Goal: Information Seeking & Learning: Check status

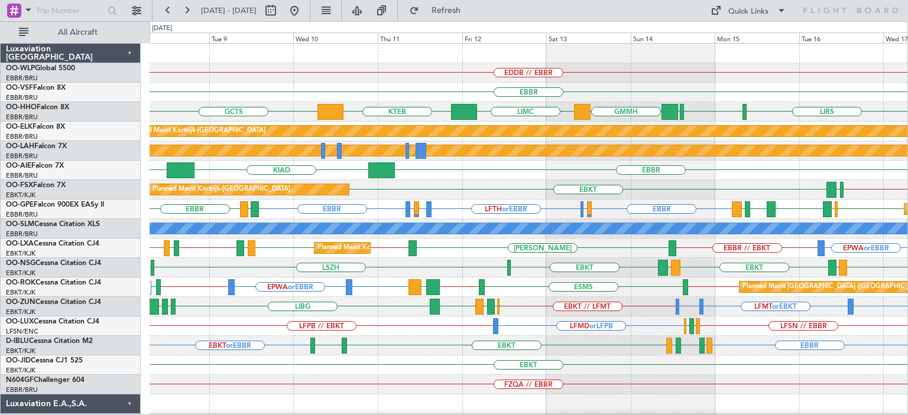
click at [506, 177] on div "EBBR KIAD [GEOGRAPHIC_DATA]" at bounding box center [527, 170] width 757 height 19
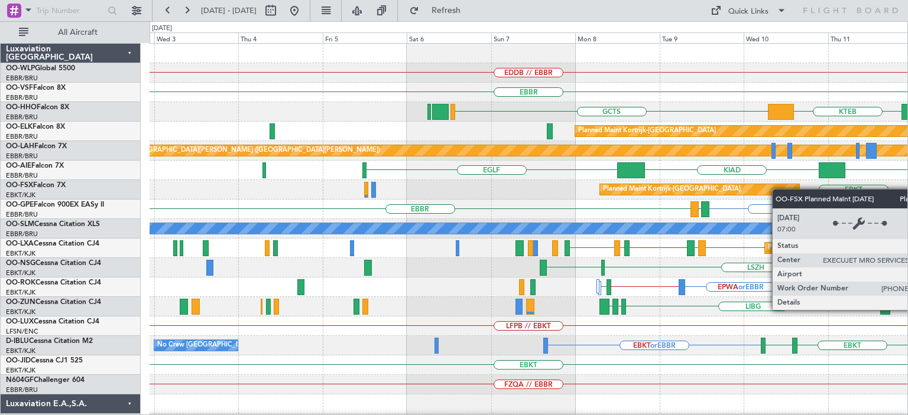
click at [783, 190] on div "EDDB // EBBR [GEOGRAPHIC_DATA] KTEB GCTS LIMC GMMH Planned Maint [GEOGRAPHIC_DA…" at bounding box center [527, 375] width 757 height 663
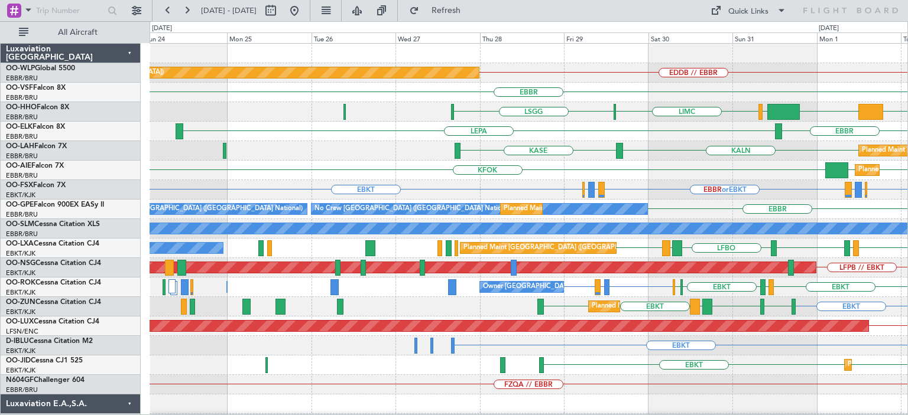
click at [692, 105] on div "EDDB // EBBR Planned Maint [GEOGRAPHIC_DATA] ([GEOGRAPHIC_DATA]) [GEOGRAPHIC_DA…" at bounding box center [527, 385] width 757 height 682
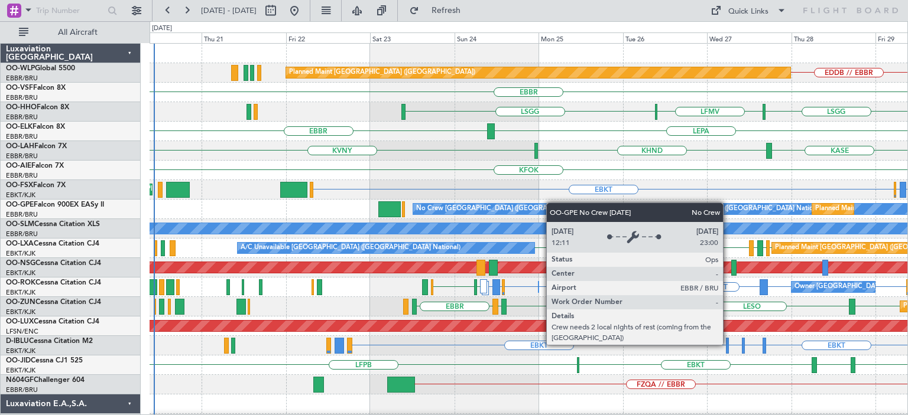
click at [561, 206] on div "Planned Maint [GEOGRAPHIC_DATA] ([GEOGRAPHIC_DATA]) EDDB // EBBR [GEOGRAPHIC_DA…" at bounding box center [527, 385] width 757 height 682
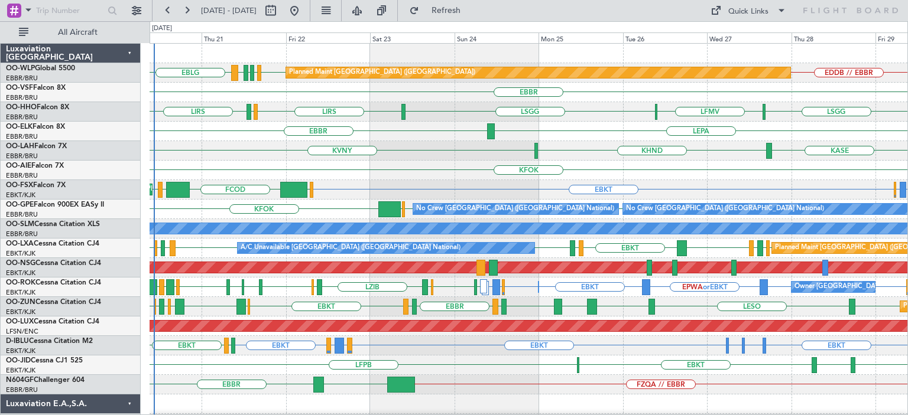
click at [340, 138] on div "LEPA [GEOGRAPHIC_DATA]" at bounding box center [527, 131] width 757 height 19
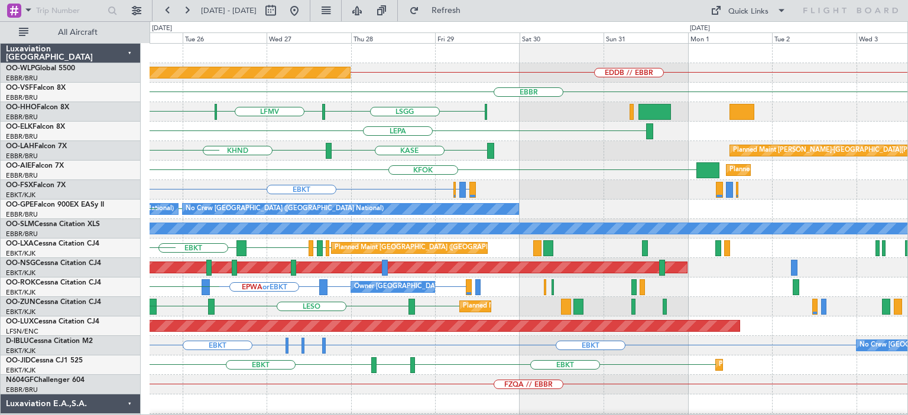
click at [303, 172] on div "EDDB // EBBR Planned Maint [GEOGRAPHIC_DATA] ([GEOGRAPHIC_DATA]) [GEOGRAPHIC_DA…" at bounding box center [527, 375] width 757 height 663
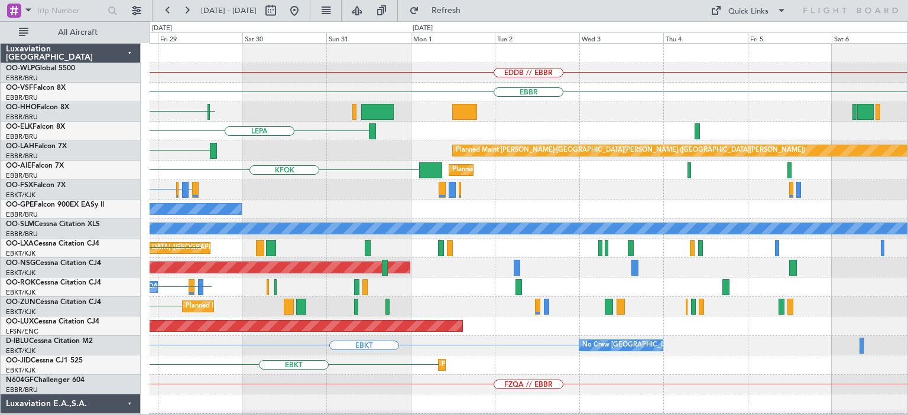
click at [264, 136] on div "LEPA Planned Maint [GEOGRAPHIC_DATA]-[GEOGRAPHIC_DATA]" at bounding box center [527, 131] width 757 height 19
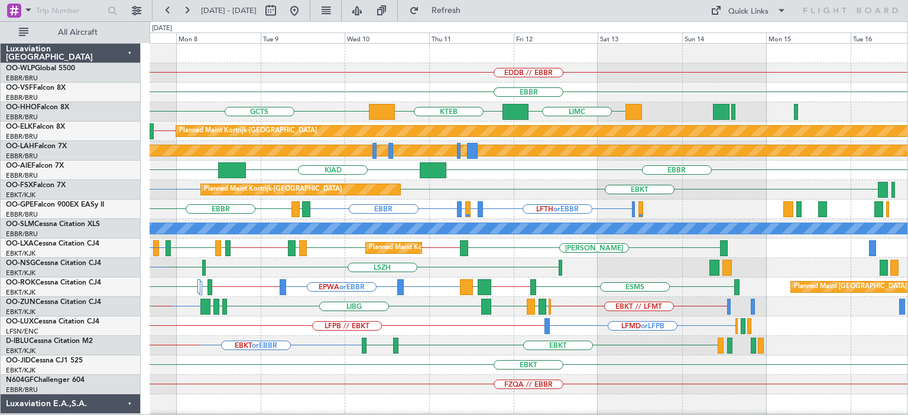
click at [204, 222] on div "EDDB // EBBR [GEOGRAPHIC_DATA] LIMC KTEB GCTS [GEOGRAPHIC_DATA] GMMH [GEOGRAPHI…" at bounding box center [527, 375] width 757 height 663
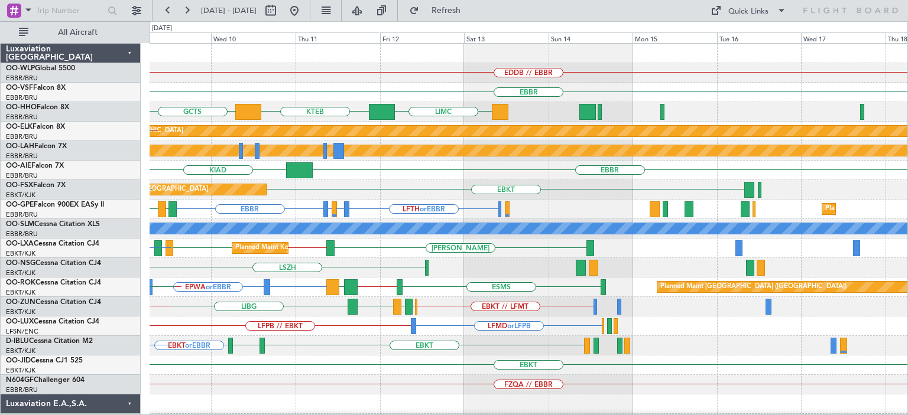
click at [366, 209] on div "LFTH or EBBR [GEOGRAPHIC_DATA] LFTH or EBBR [GEOGRAPHIC_DATA] Planned Maint [GE…" at bounding box center [527, 209] width 757 height 19
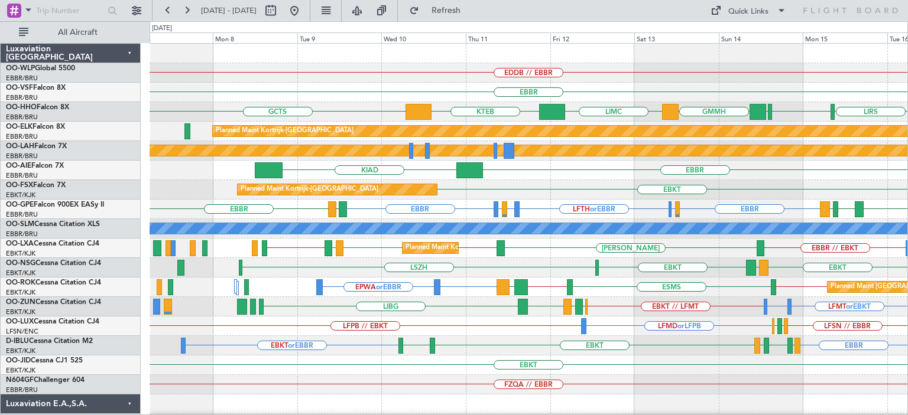
click at [510, 77] on div "EDDB // EBBR" at bounding box center [527, 72] width 757 height 19
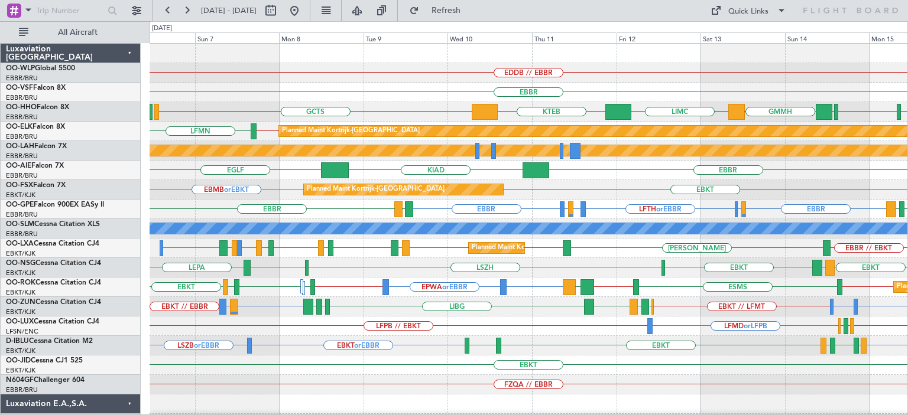
click at [630, 103] on div "EDDB // EBBR [GEOGRAPHIC_DATA] KTEB GCTS [GEOGRAPHIC_DATA] [GEOGRAPHIC_DATA] GM…" at bounding box center [527, 375] width 757 height 663
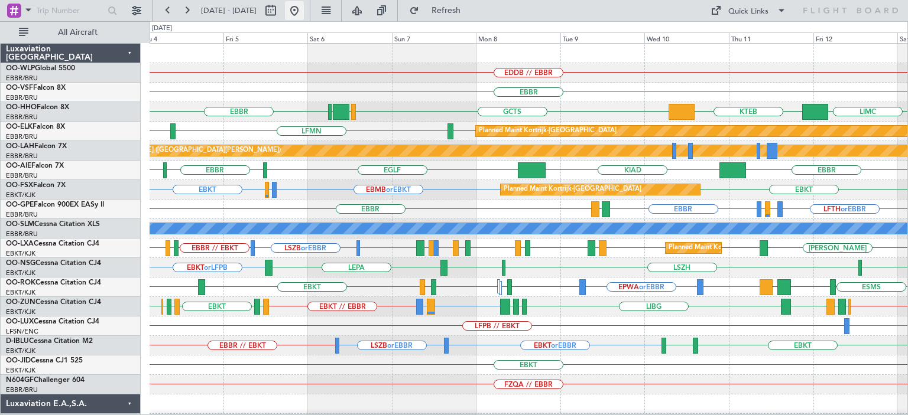
click at [304, 12] on button at bounding box center [294, 10] width 19 height 19
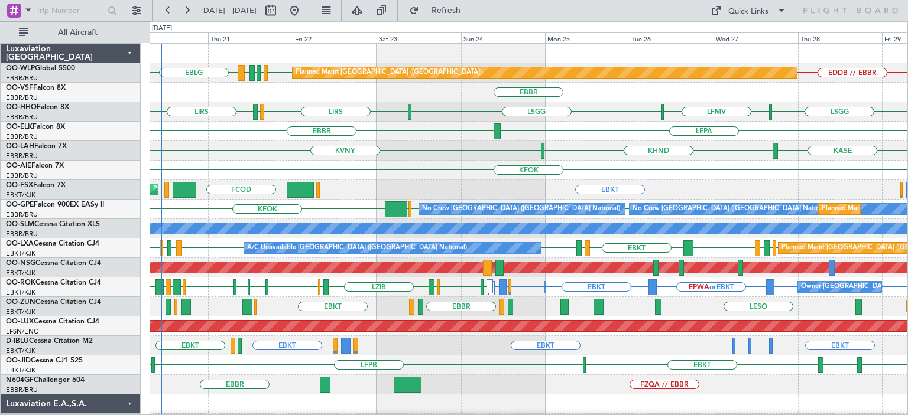
click at [397, 153] on div "KHND KVNY [GEOGRAPHIC_DATA]" at bounding box center [527, 150] width 757 height 19
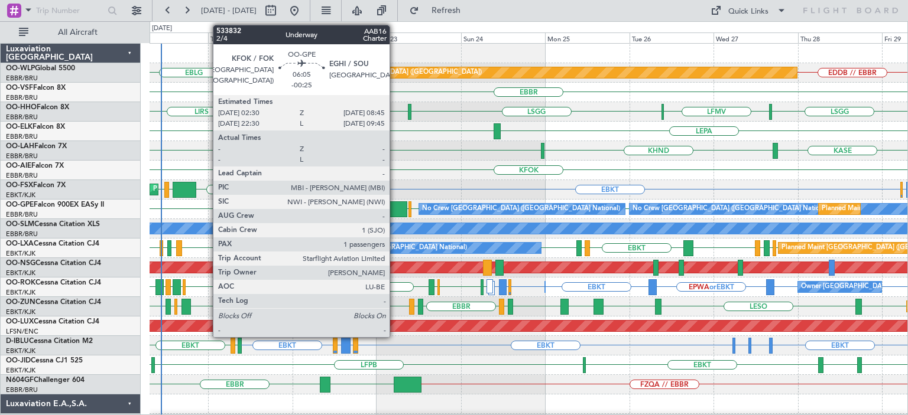
click at [395, 207] on div at bounding box center [396, 209] width 22 height 16
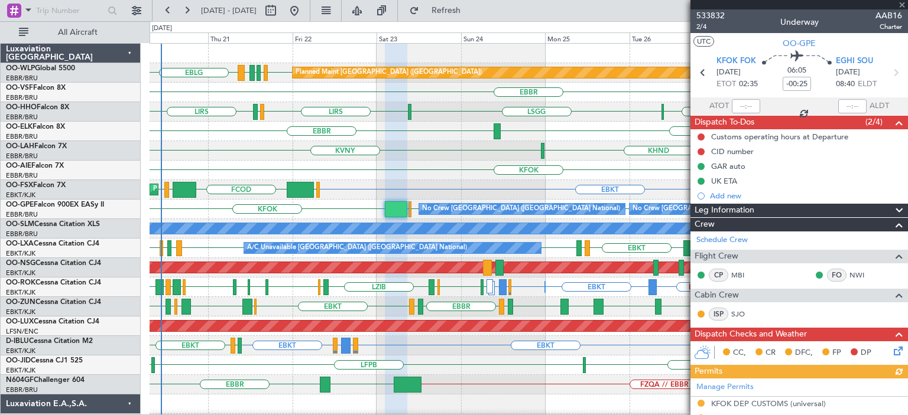
scroll to position [177, 0]
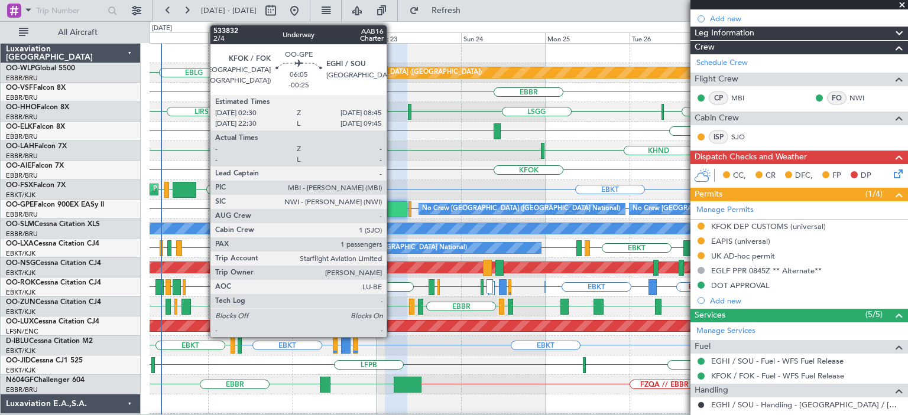
click at [392, 202] on div at bounding box center [396, 209] width 22 height 16
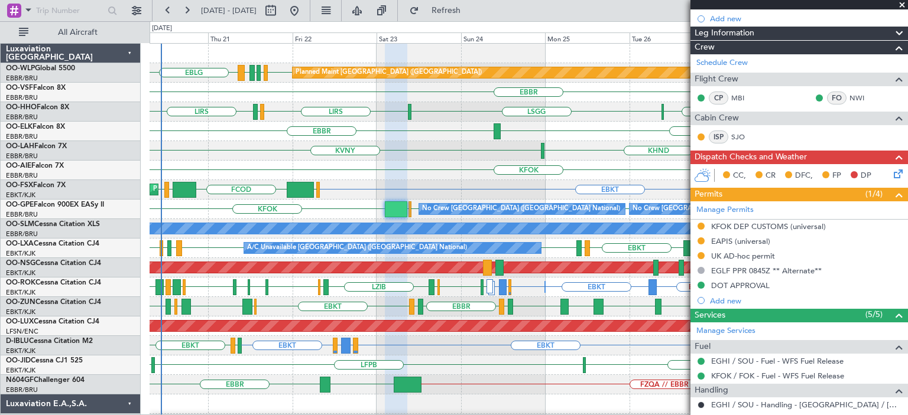
click at [466, 114] on div "LFMV [GEOGRAPHIC_DATA] LIRS [GEOGRAPHIC_DATA] LIRS [GEOGRAPHIC_DATA]" at bounding box center [527, 111] width 757 height 19
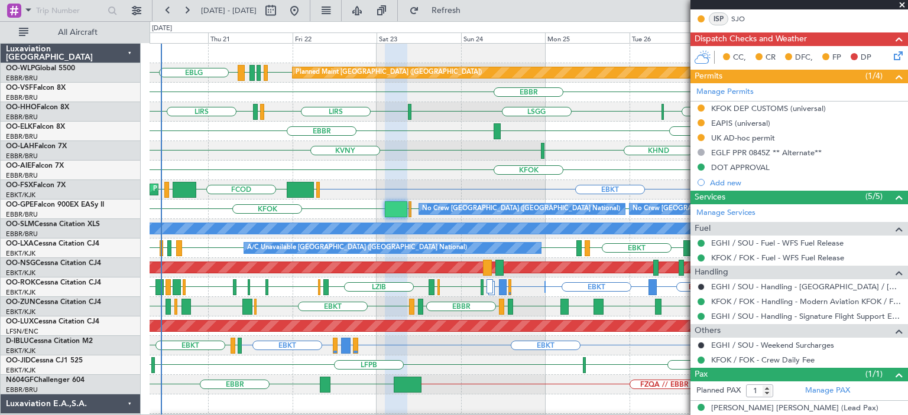
drag, startPoint x: 901, startPoint y: 4, endPoint x: 883, endPoint y: 7, distance: 18.0
click at [902, 4] on span at bounding box center [902, 5] width 12 height 11
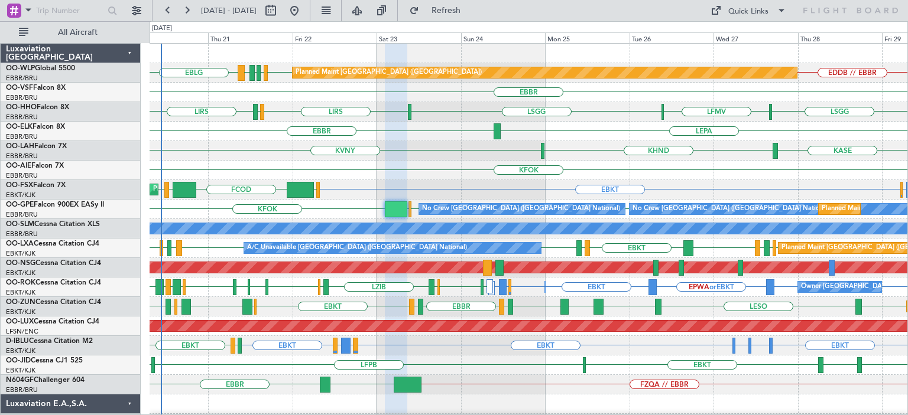
type input "0"
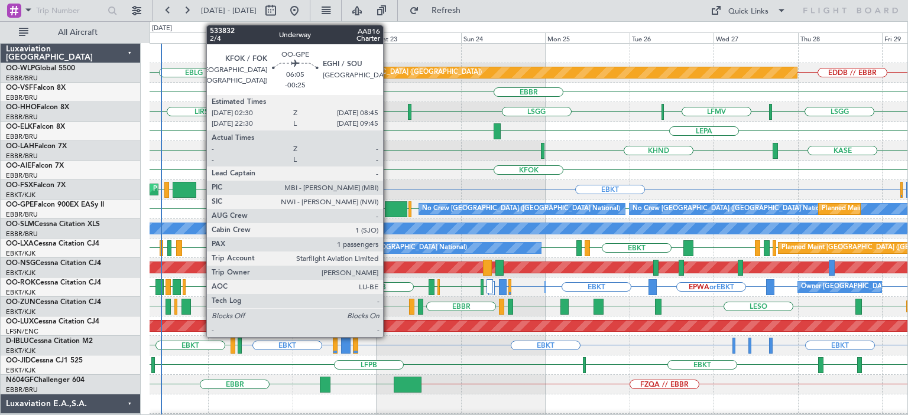
click at [388, 209] on div at bounding box center [396, 209] width 22 height 16
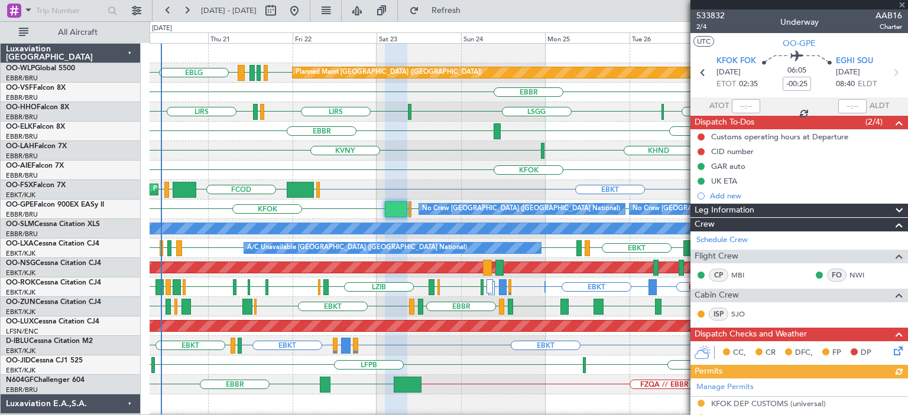
scroll to position [177, 0]
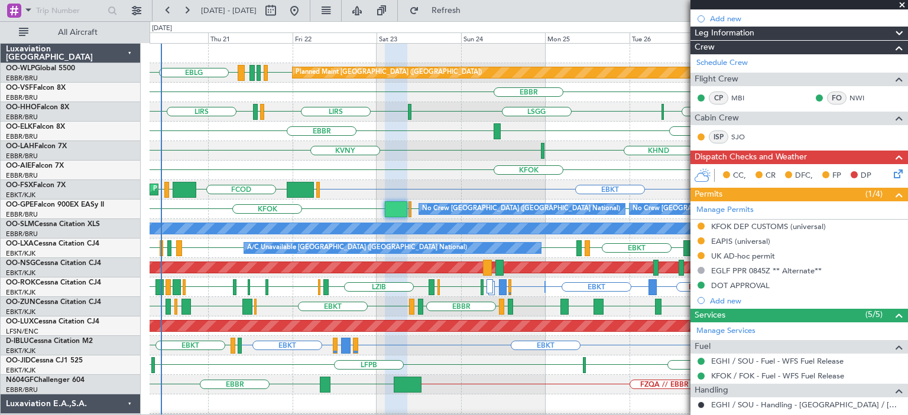
click at [900, 4] on span at bounding box center [902, 5] width 12 height 11
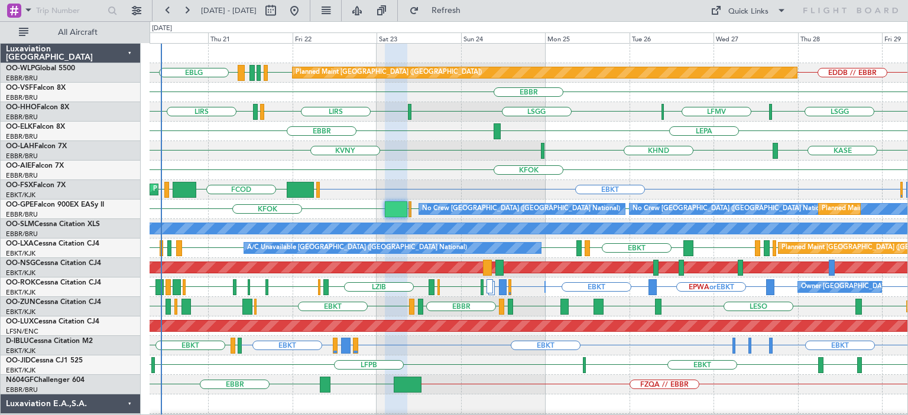
type input "0"
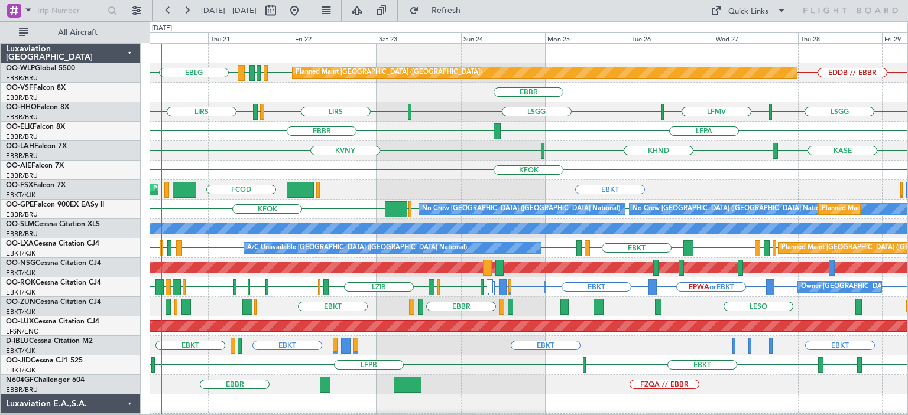
scroll to position [0, 0]
click at [435, 173] on div "KFOK" at bounding box center [527, 170] width 757 height 19
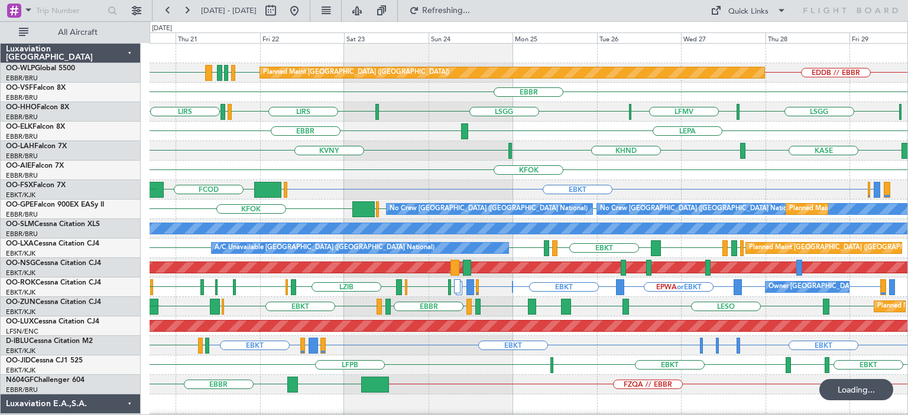
click at [478, 196] on div "EBLG EDDB // EBBR EDDB EBLG LIML LDDU Planned Maint [GEOGRAPHIC_DATA] ([GEOGRAP…" at bounding box center [527, 375] width 757 height 663
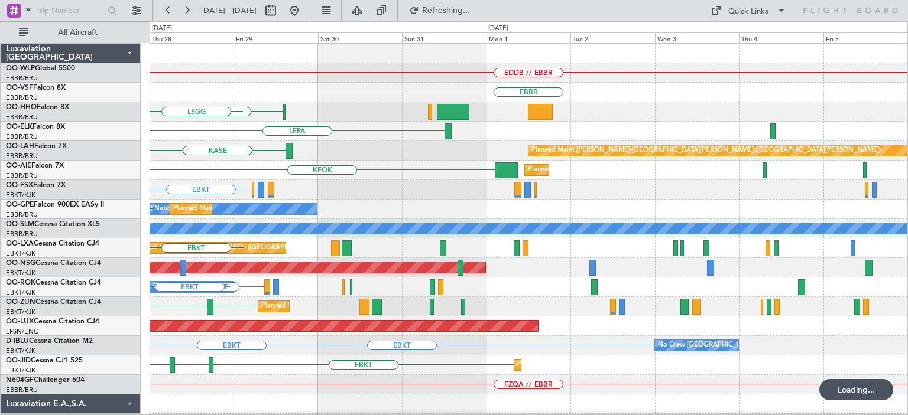
click at [479, 217] on div "EDDB // EBBR Planned Maint [GEOGRAPHIC_DATA] ([GEOGRAPHIC_DATA]) [GEOGRAPHIC_DA…" at bounding box center [527, 375] width 757 height 663
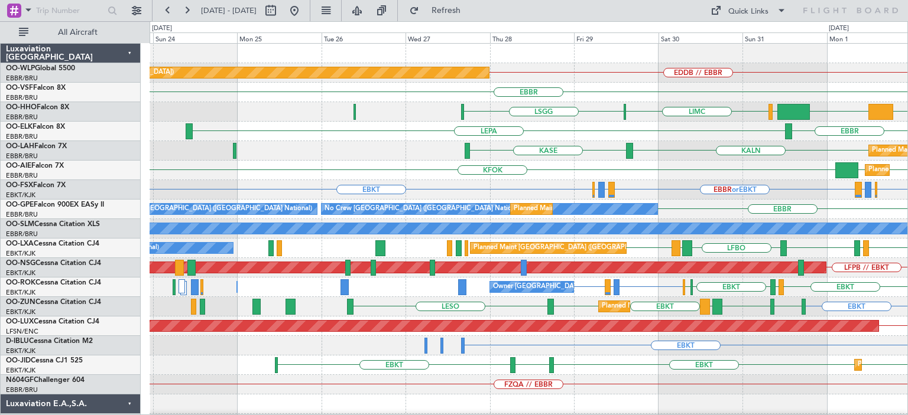
click at [660, 178] on div "EGLF [GEOGRAPHIC_DATA] KFOK Planned Maint [GEOGRAPHIC_DATA] ([GEOGRAPHIC_DATA])" at bounding box center [527, 170] width 757 height 19
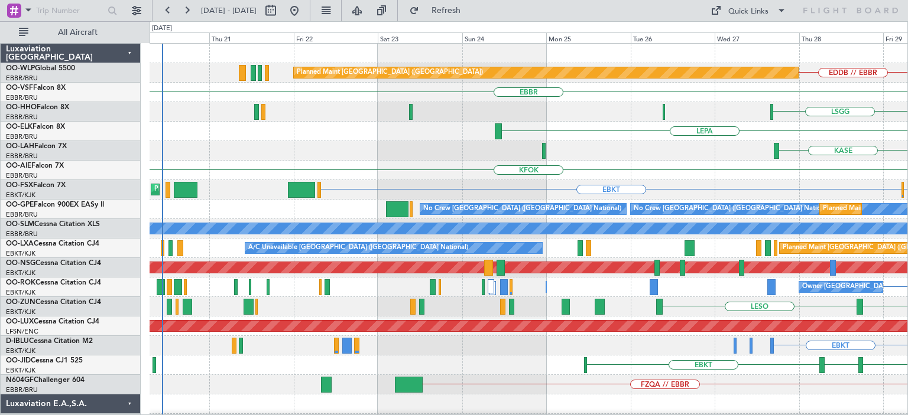
click at [513, 236] on div "EDDB // EBBR Planned Maint [GEOGRAPHIC_DATA] ([GEOGRAPHIC_DATA]) [GEOGRAPHIC_DA…" at bounding box center [527, 385] width 757 height 682
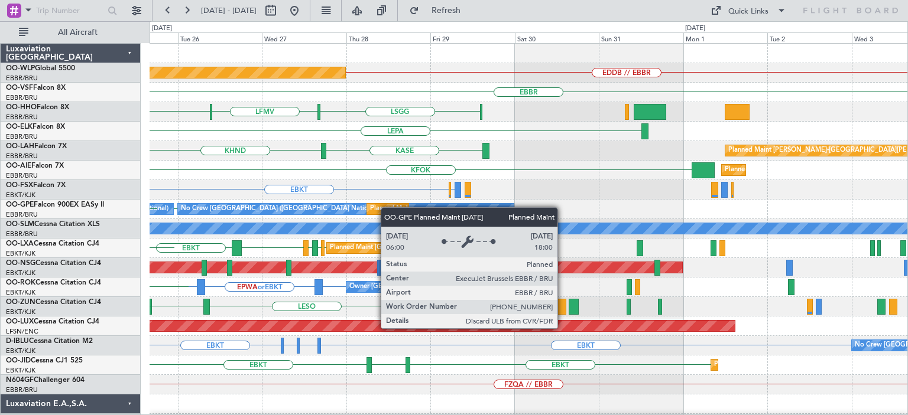
click at [378, 207] on div "Planned Maint [GEOGRAPHIC_DATA] ([GEOGRAPHIC_DATA]) EDDB // EBBR [GEOGRAPHIC_DA…" at bounding box center [527, 375] width 757 height 663
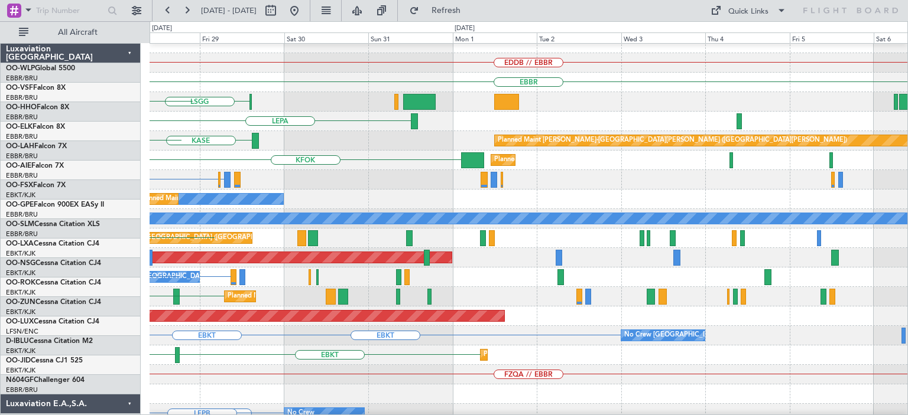
scroll to position [11, 0]
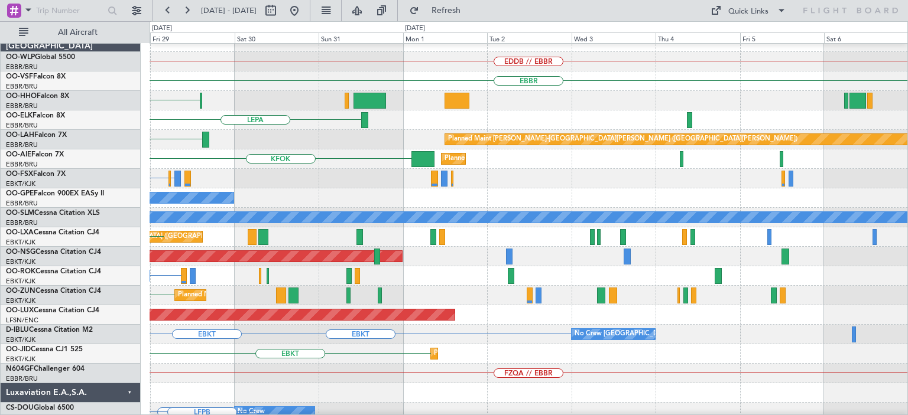
click at [338, 177] on div "EBKT EBBR or EBKT Planned Maint [GEOGRAPHIC_DATA]-[GEOGRAPHIC_DATA]" at bounding box center [527, 178] width 757 height 19
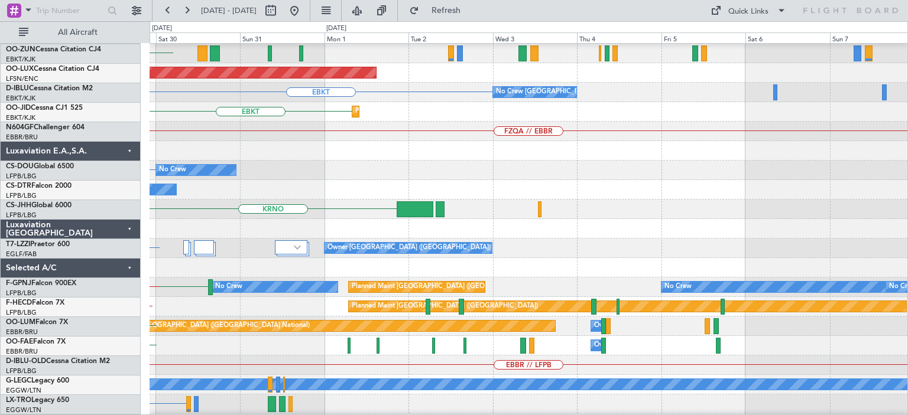
click at [359, 89] on div "EBKT No Crew [GEOGRAPHIC_DATA] (Brussels National)" at bounding box center [527, 92] width 757 height 19
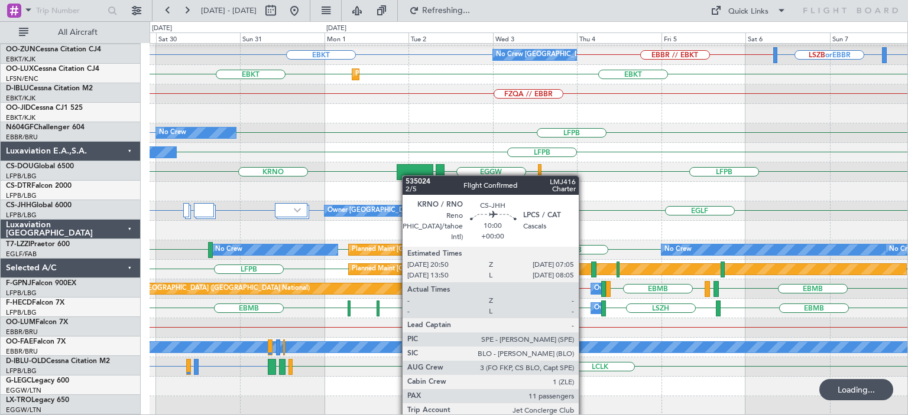
scroll to position [291, 0]
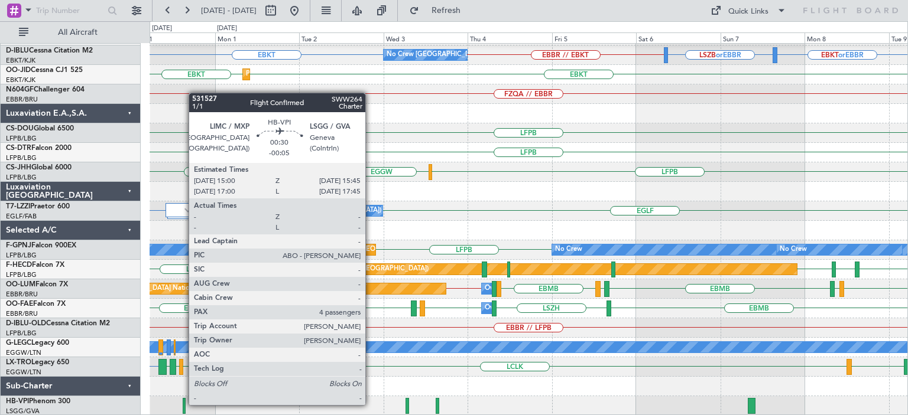
click at [183, 405] on div at bounding box center [184, 406] width 3 height 16
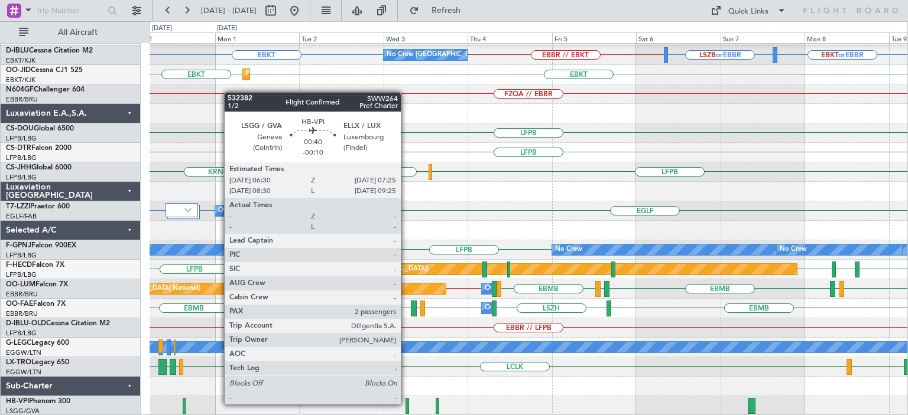
click at [406, 404] on div at bounding box center [407, 406] width 4 height 16
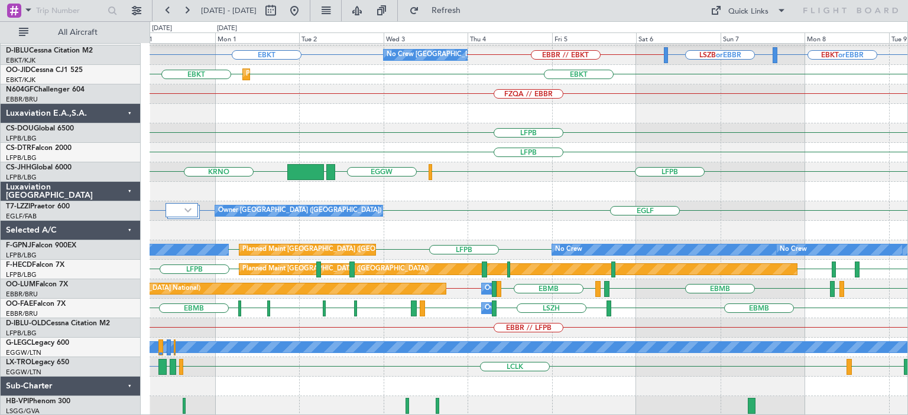
click at [505, 202] on div "Owner [GEOGRAPHIC_DATA] ([GEOGRAPHIC_DATA]) [GEOGRAPHIC_DATA] HECA or EGLF [GEO…" at bounding box center [527, 210] width 757 height 19
click at [523, 145] on div "LFPB No Crew" at bounding box center [527, 152] width 757 height 19
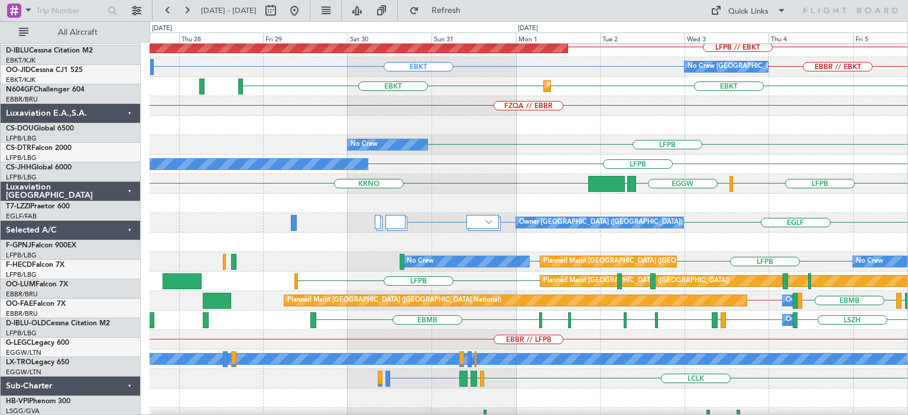
click at [659, 136] on div "LFPB No Crew A/C Unavailable Planned Maint [GEOGRAPHIC_DATA] ([GEOGRAPHIC_DATA])" at bounding box center [527, 144] width 757 height 19
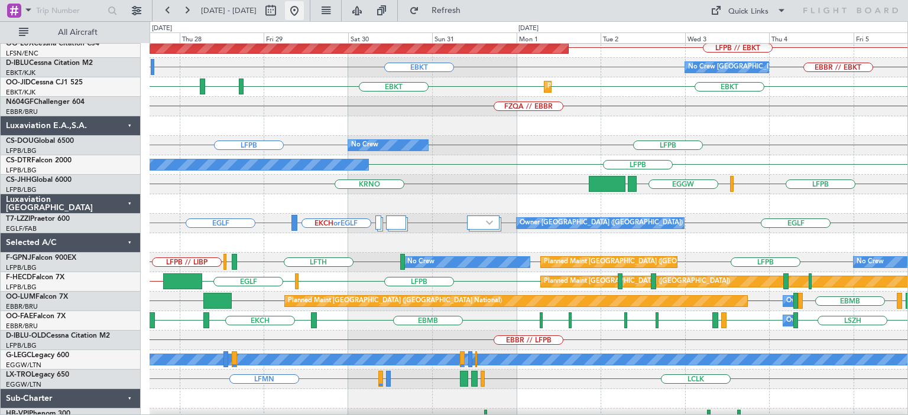
click at [304, 11] on button at bounding box center [294, 10] width 19 height 19
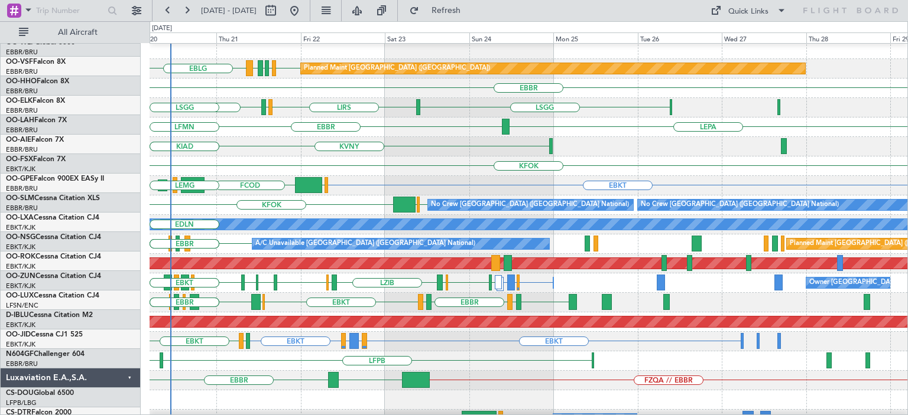
scroll to position [0, 0]
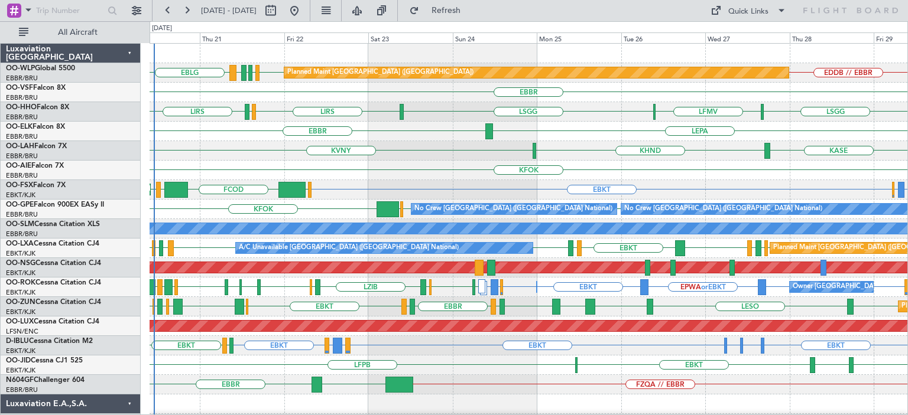
click at [456, 128] on div "LEPA [GEOGRAPHIC_DATA]" at bounding box center [527, 131] width 757 height 19
click at [414, 163] on div "KFOK" at bounding box center [527, 170] width 757 height 19
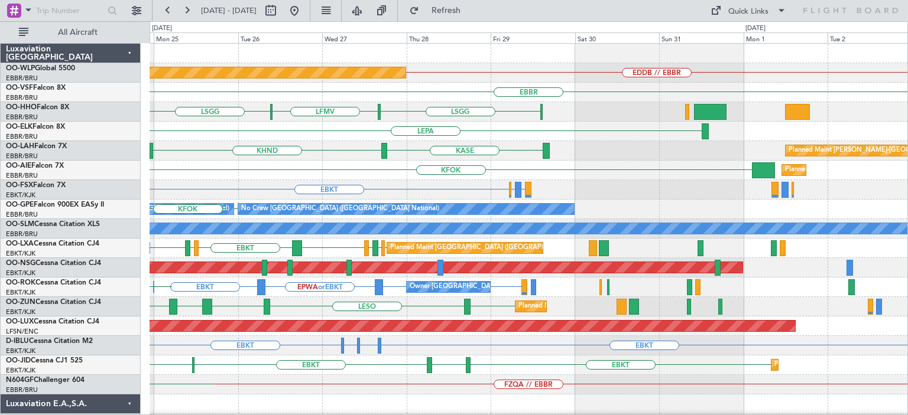
click at [335, 191] on div "EDDB // EBBR Planned Maint [GEOGRAPHIC_DATA] ([GEOGRAPHIC_DATA]) [GEOGRAPHIC_DA…" at bounding box center [527, 375] width 757 height 663
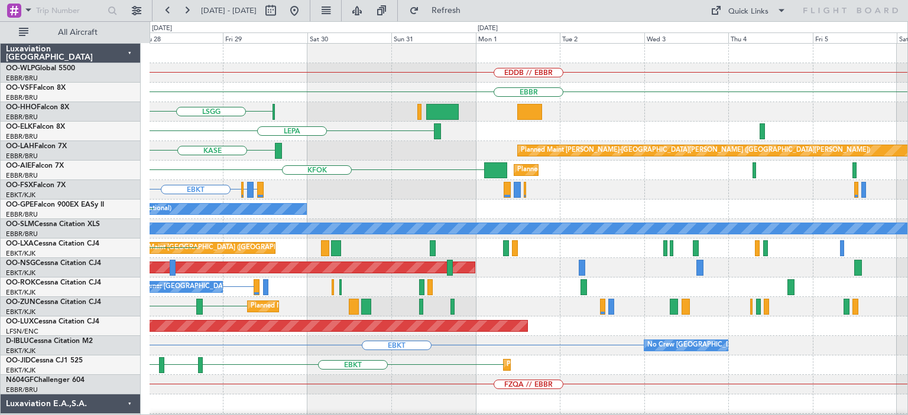
click at [336, 186] on div "EDDB // EBBR Planned Maint [GEOGRAPHIC_DATA] ([GEOGRAPHIC_DATA]) [GEOGRAPHIC_DA…" at bounding box center [527, 375] width 757 height 663
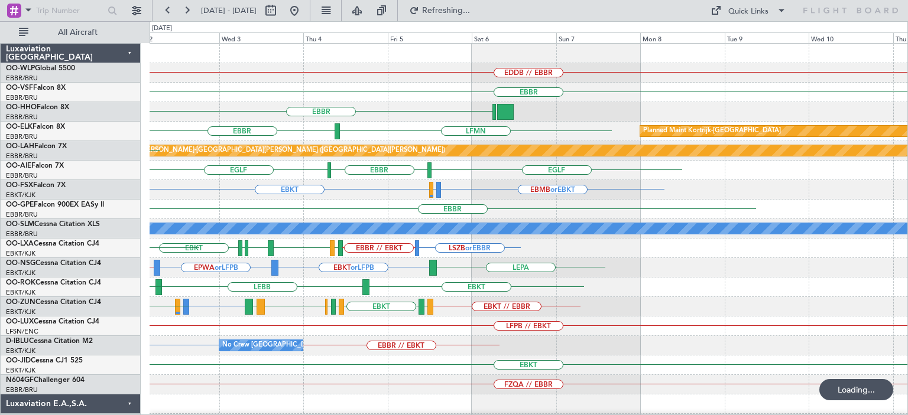
click at [316, 188] on div "EBMB or EBKT LSZH or EBKT EBKT EBBR or EBKT LIRZ or EBKT EBBR or EBKT" at bounding box center [527, 189] width 757 height 19
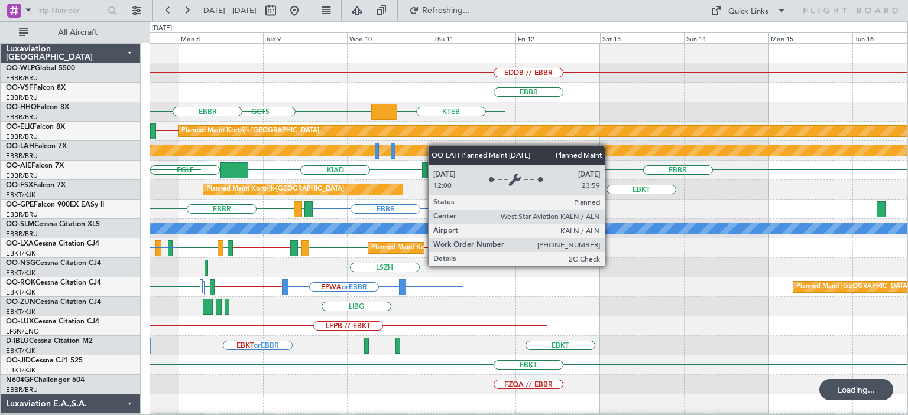
click at [314, 151] on div "EDDB // EBBR [GEOGRAPHIC_DATA] KTEB GCTS [GEOGRAPHIC_DATA] GMMH [GEOGRAPHIC_DAT…" at bounding box center [527, 375] width 757 height 663
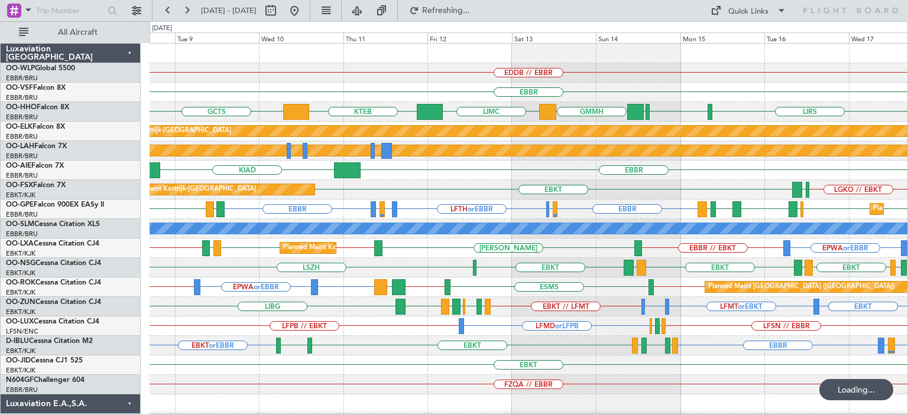
click at [417, 178] on div "EBBR KIAD" at bounding box center [527, 170] width 757 height 19
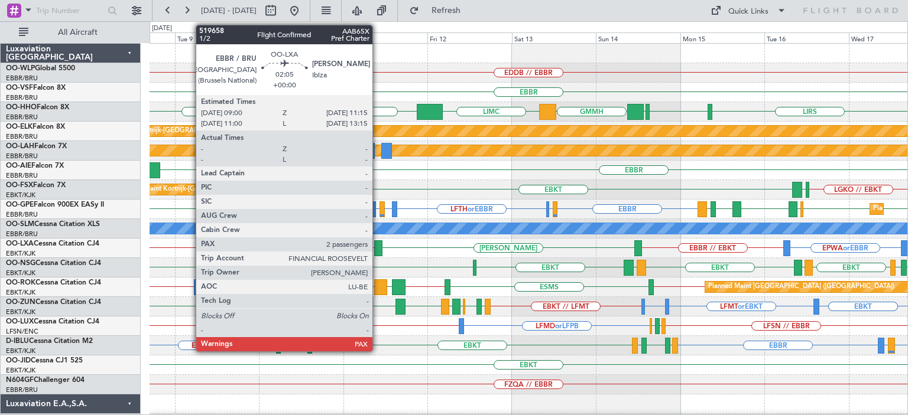
click at [378, 241] on div at bounding box center [378, 248] width 8 height 16
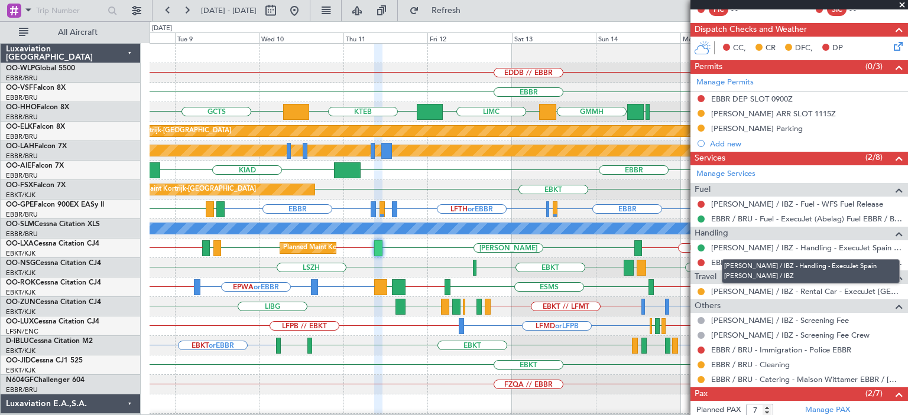
scroll to position [319, 0]
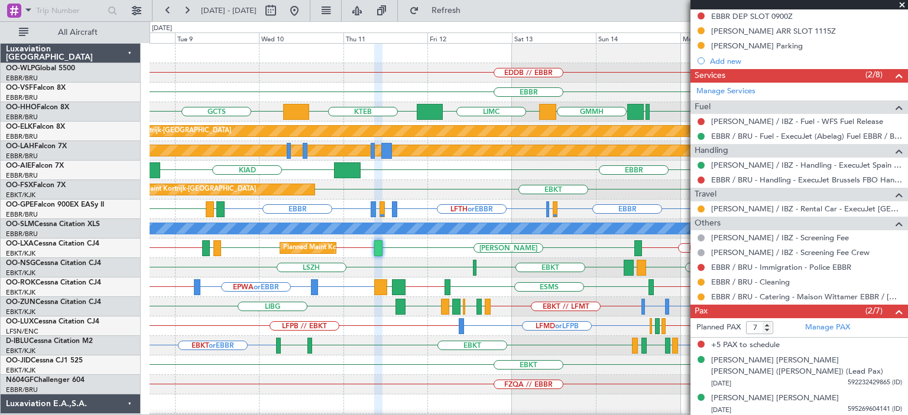
click at [478, 190] on div "LGKO // EBKT EBKT LGAV Planned Maint [GEOGRAPHIC_DATA]-[GEOGRAPHIC_DATA]" at bounding box center [527, 189] width 757 height 19
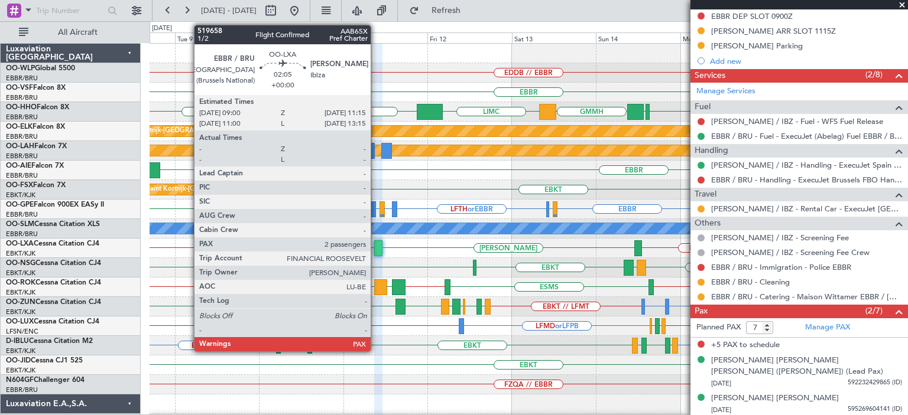
click at [376, 245] on div at bounding box center [378, 248] width 8 height 16
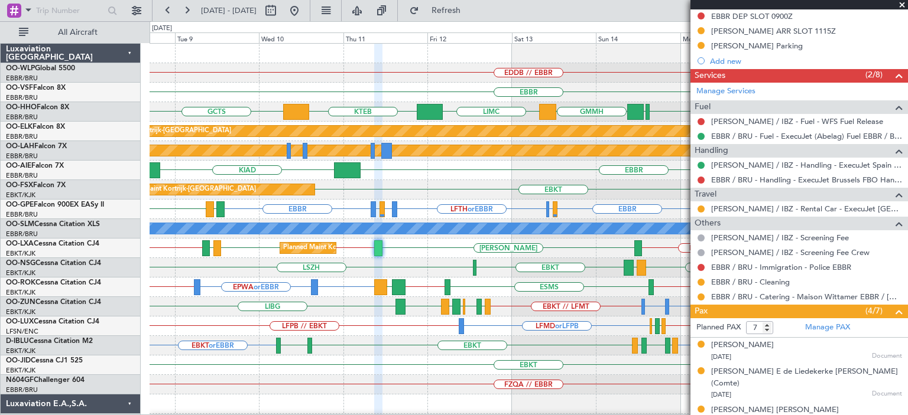
click at [418, 176] on div "EBBR KIAD" at bounding box center [527, 170] width 757 height 19
click at [902, 2] on span at bounding box center [902, 5] width 12 height 11
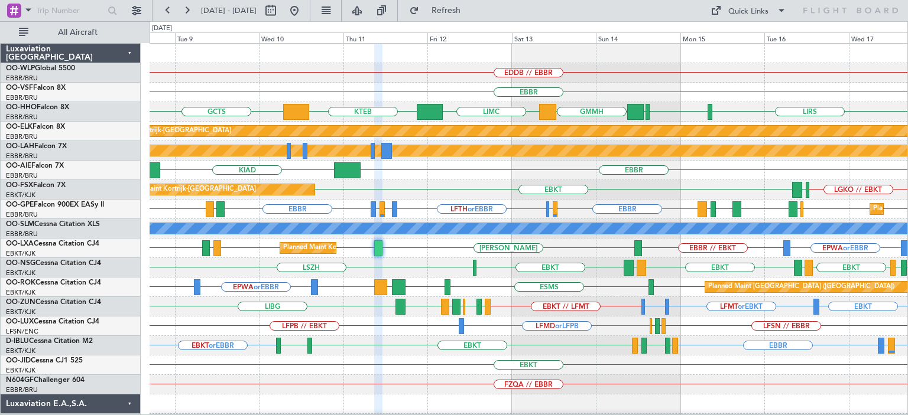
type input "0"
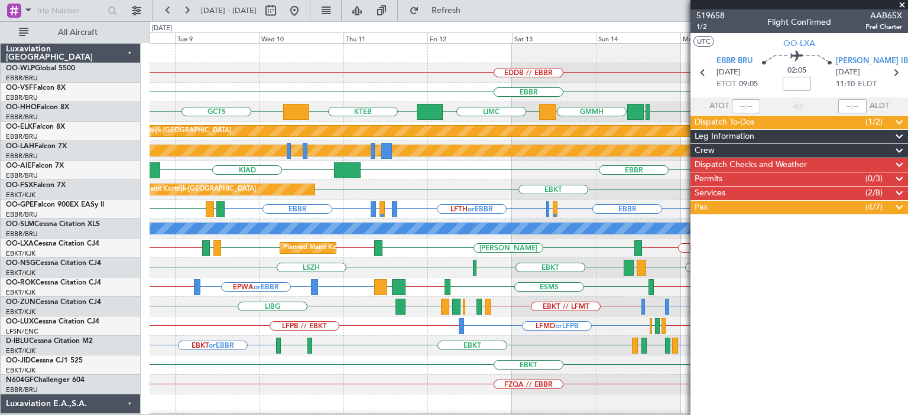
scroll to position [0, 0]
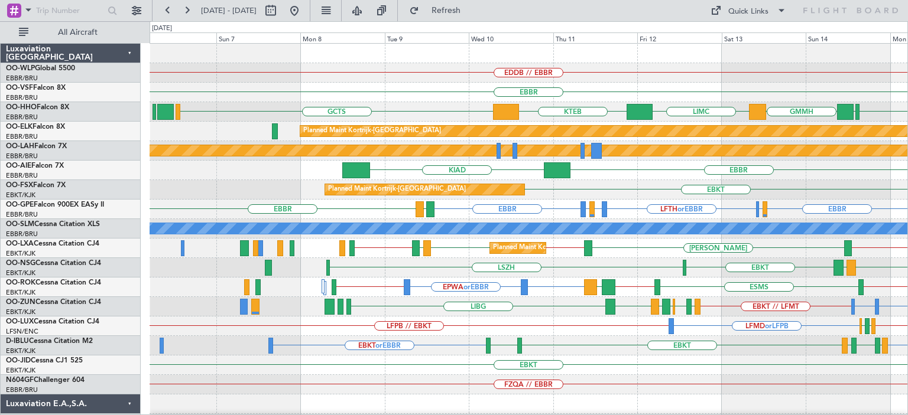
click at [472, 281] on div "EDDB // EBBR [GEOGRAPHIC_DATA] KTEB GCTS [GEOGRAPHIC_DATA] [GEOGRAPHIC_DATA] GM…" at bounding box center [527, 375] width 757 height 663
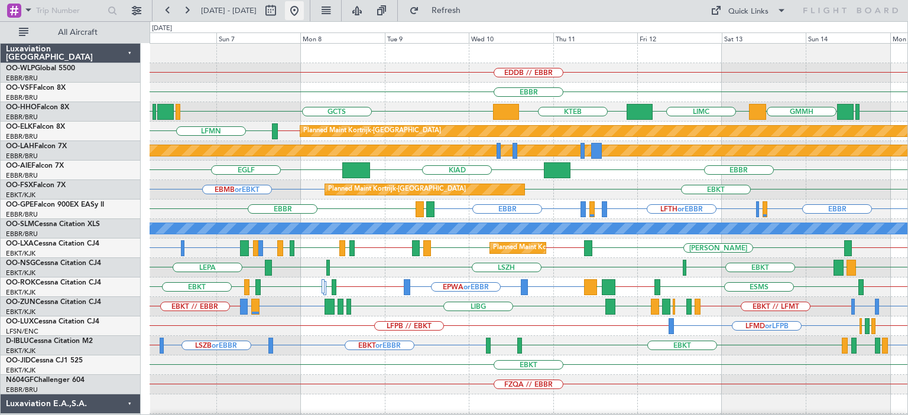
click at [304, 8] on button at bounding box center [294, 10] width 19 height 19
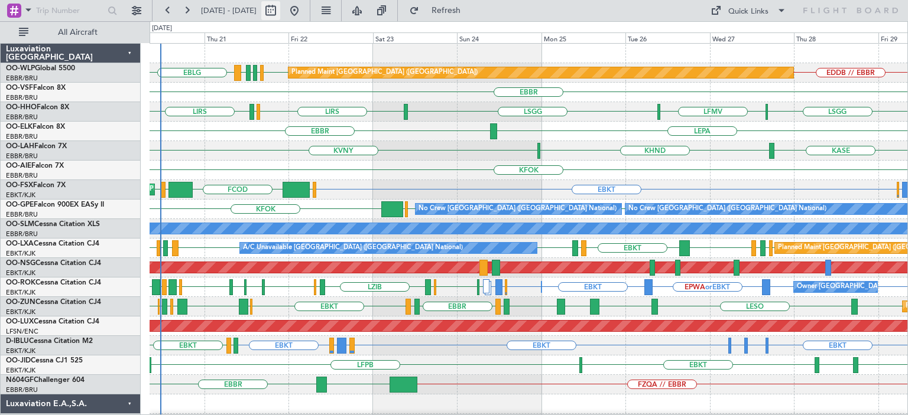
click at [280, 6] on button at bounding box center [270, 10] width 19 height 19
select select "8"
select select "2025"
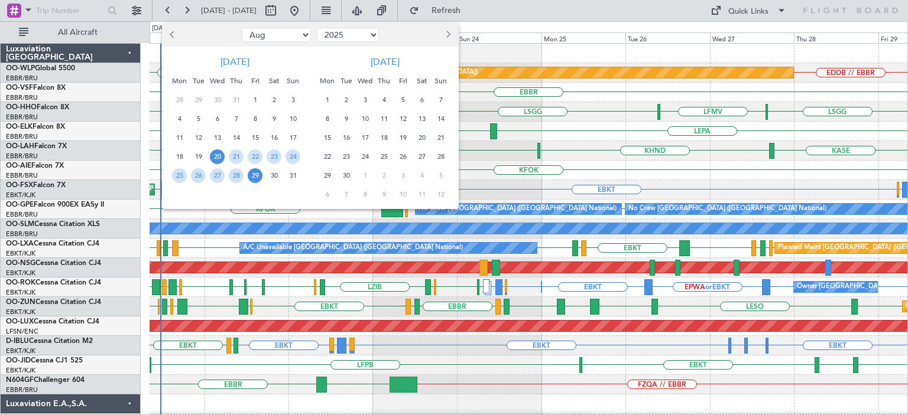
click at [446, 33] on span "Next month" at bounding box center [447, 34] width 7 height 7
select select "12"
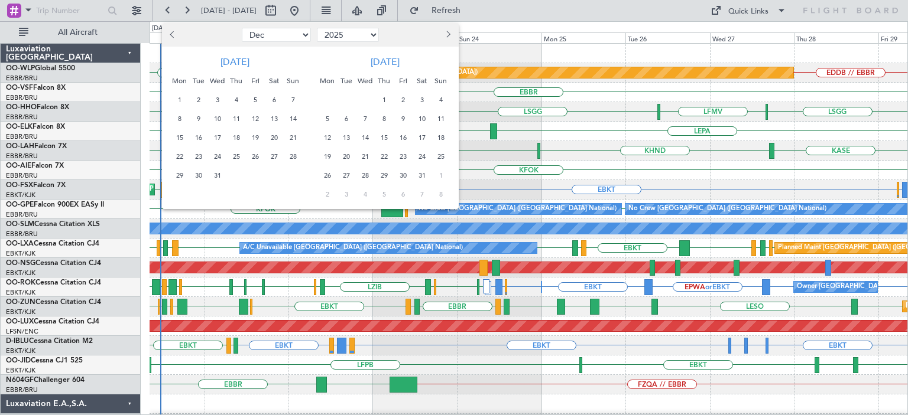
click at [217, 117] on span "10" at bounding box center [217, 119] width 15 height 15
click at [239, 136] on span "18" at bounding box center [236, 138] width 15 height 15
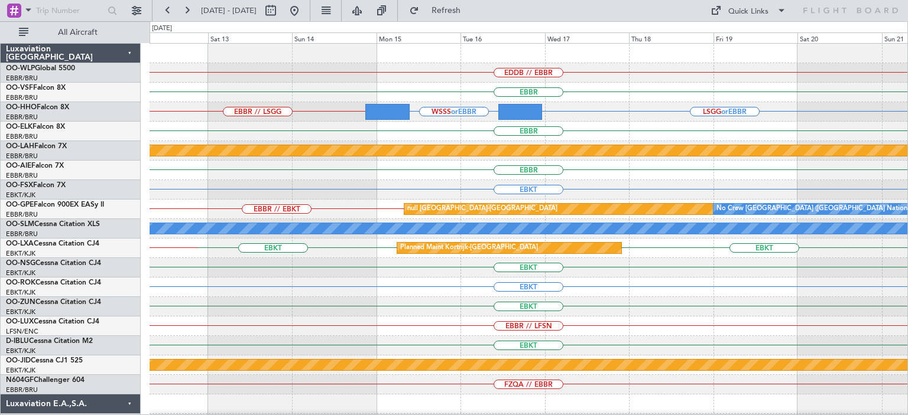
click at [399, 207] on div "EDDB // EBBR [GEOGRAPHIC_DATA] EBBR // LSGG LSGG or EBBR WSSS or [GEOGRAPHIC_DA…" at bounding box center [527, 356] width 757 height 624
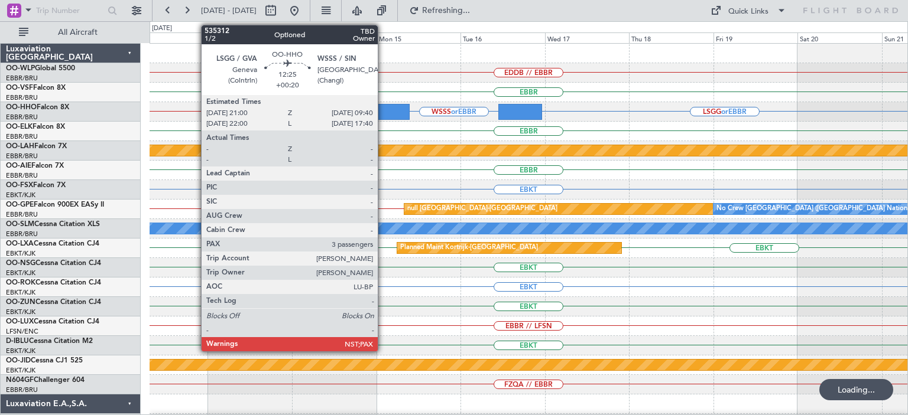
click at [383, 110] on div at bounding box center [387, 112] width 45 height 16
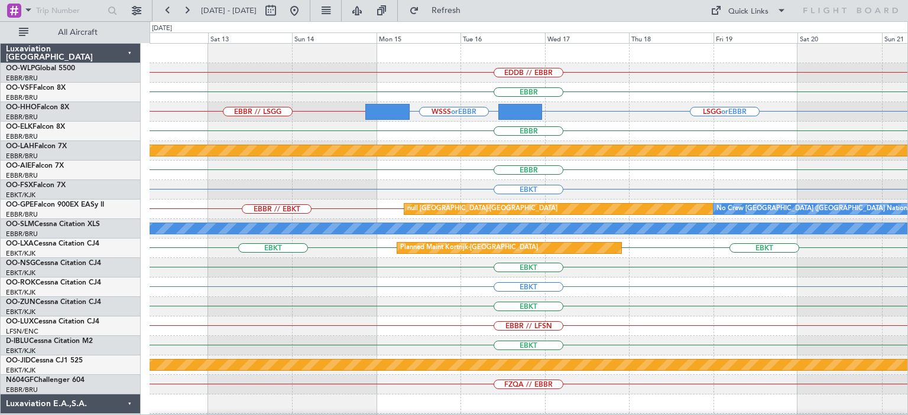
click at [632, 108] on div "EBBR // LSGG LSGG or EBBR WSSS or [GEOGRAPHIC_DATA]" at bounding box center [527, 111] width 757 height 19
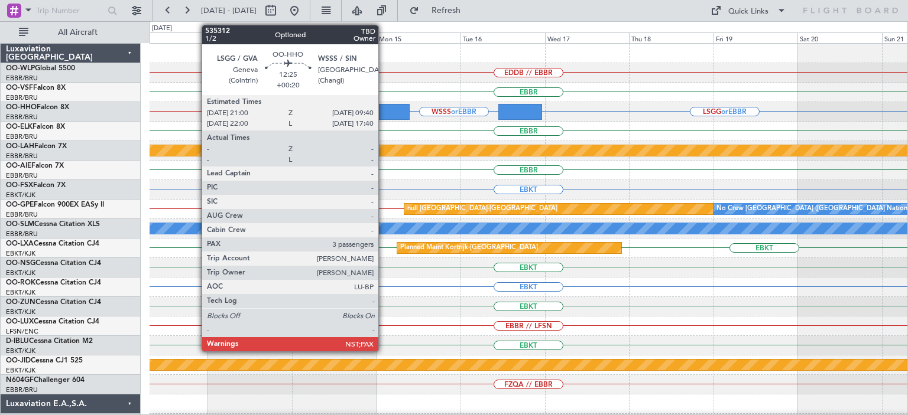
click at [383, 111] on div at bounding box center [387, 112] width 45 height 16
